Goal: Information Seeking & Learning: Understand process/instructions

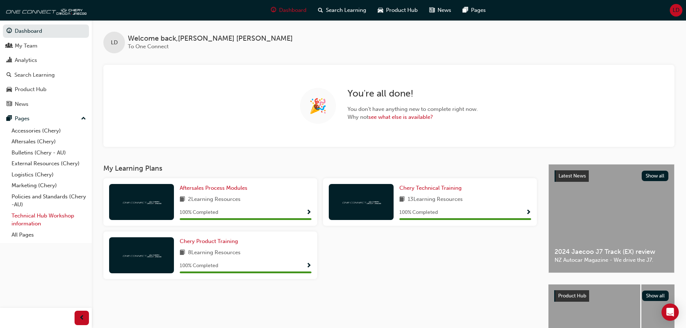
click at [37, 220] on link "Technical Hub Workshop information" at bounding box center [49, 219] width 80 height 19
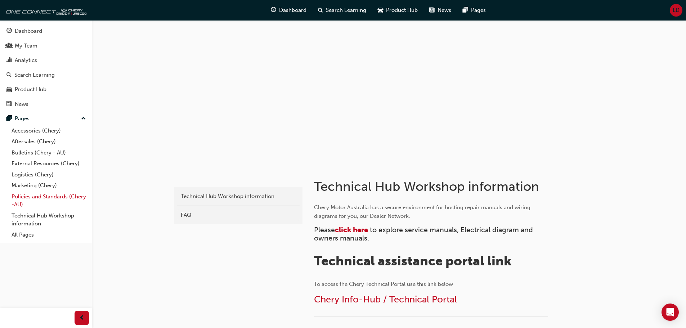
click at [48, 204] on link "Policies and Standards (Chery -AU)" at bounding box center [49, 200] width 80 height 19
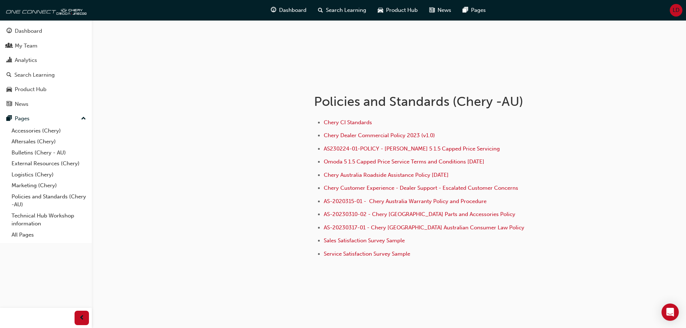
scroll to position [86, 0]
click at [394, 198] on span "AS-2020315-01 - Chery Australia Warranty Policy and Procedure" at bounding box center [405, 199] width 163 height 6
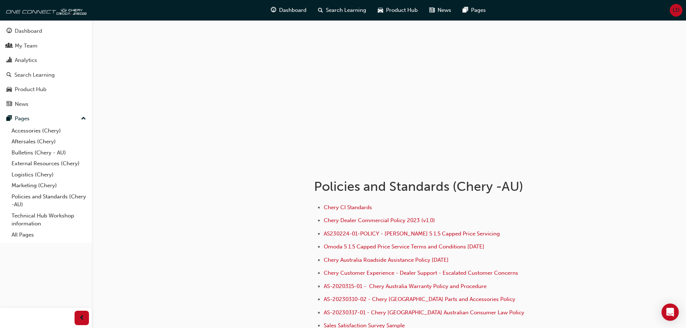
scroll to position [86, 0]
